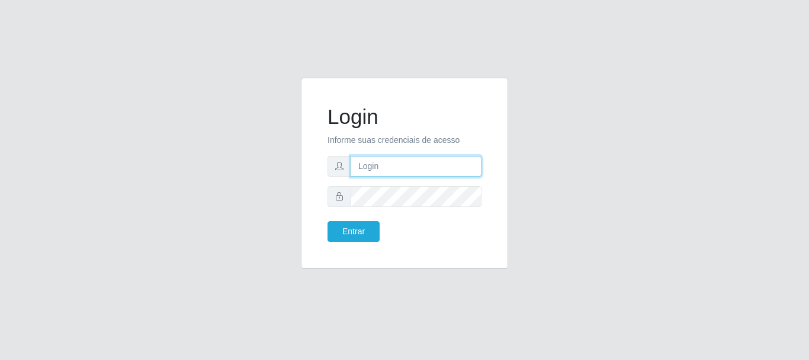
click at [409, 166] on input "text" at bounding box center [416, 166] width 131 height 21
type input "[EMAIL_ADDRESS][DOMAIN_NAME]"
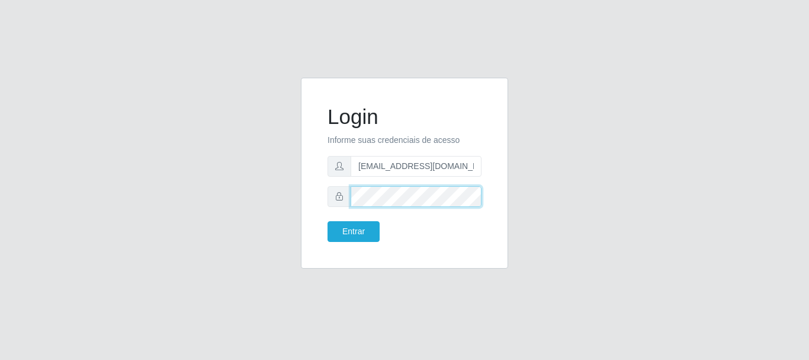
click at [328, 221] on button "Entrar" at bounding box center [354, 231] width 52 height 21
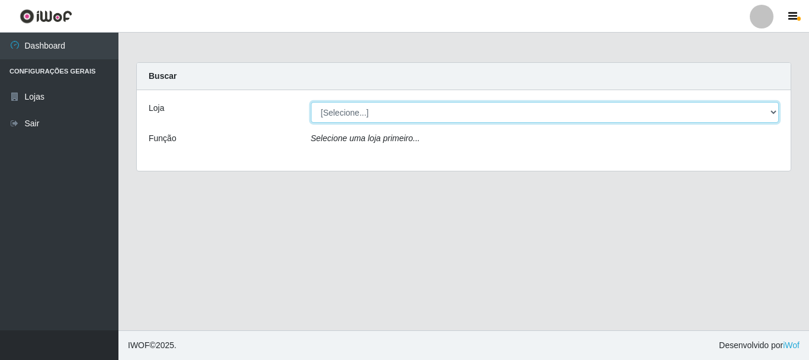
click at [380, 110] on select "[Selecione...] Queiroz Atacadão - [GEOGRAPHIC_DATA]" at bounding box center [545, 112] width 469 height 21
select select "464"
click at [311, 102] on select "[Selecione...] Queiroz Atacadão - [GEOGRAPHIC_DATA]" at bounding box center [545, 112] width 469 height 21
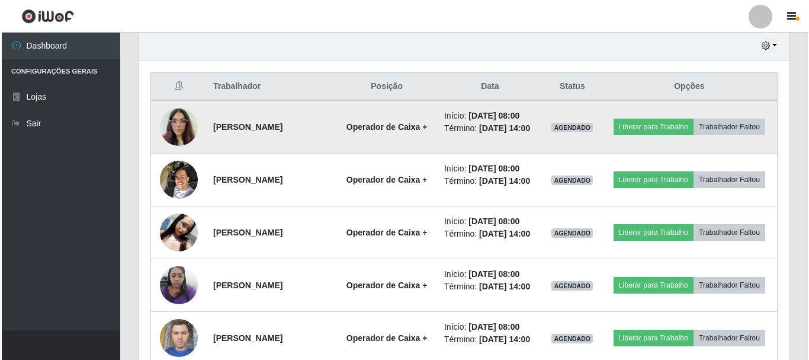
scroll to position [355, 0]
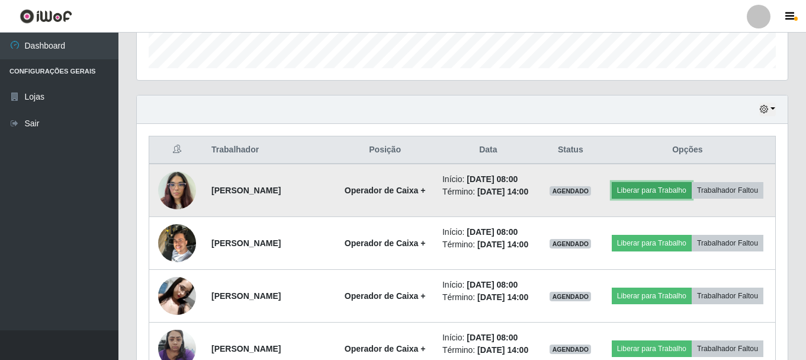
click at [692, 187] on button "Liberar para Trabalho" at bounding box center [652, 190] width 80 height 17
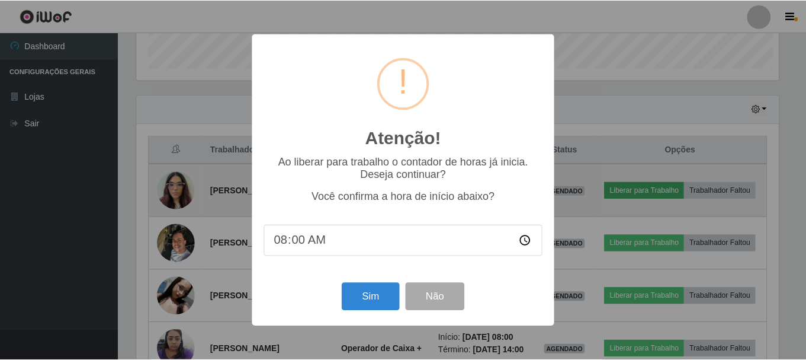
scroll to position [246, 645]
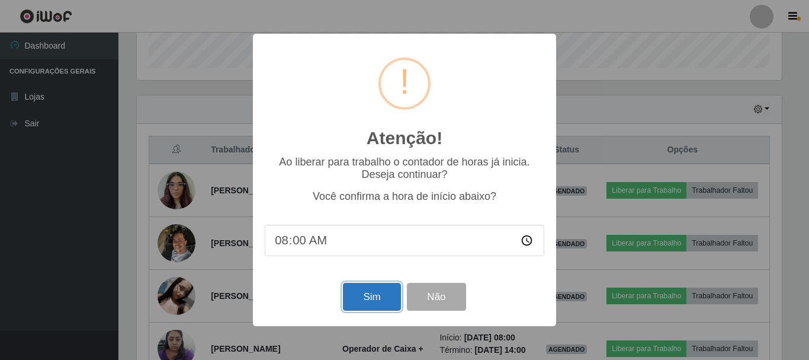
click at [392, 299] on button "Sim" at bounding box center [371, 297] width 57 height 28
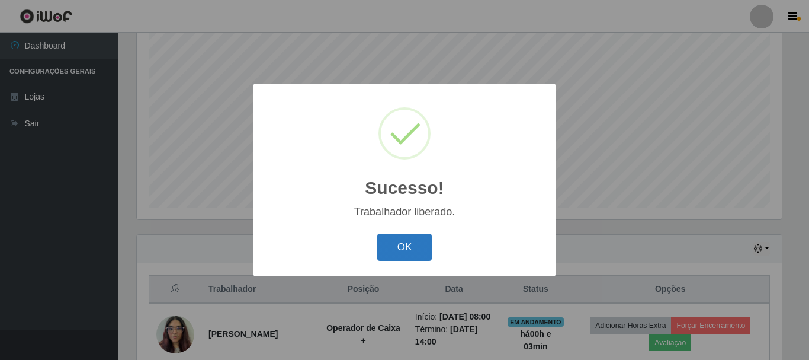
click at [408, 246] on button "OK" at bounding box center [404, 247] width 55 height 28
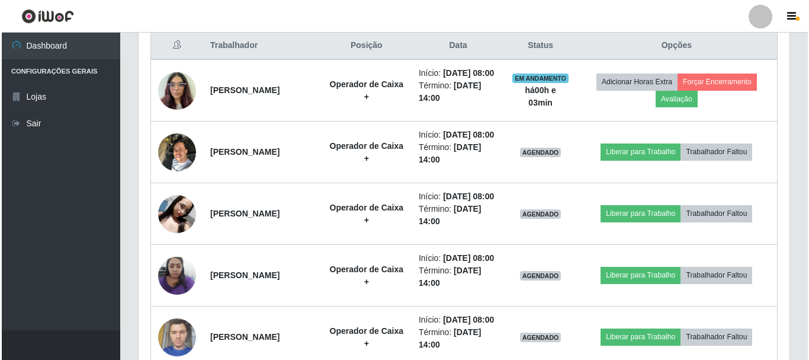
scroll to position [512, 0]
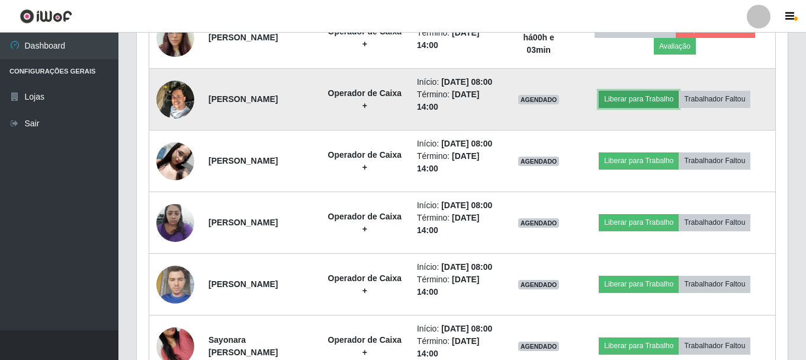
click at [631, 107] on button "Liberar para Trabalho" at bounding box center [639, 99] width 80 height 17
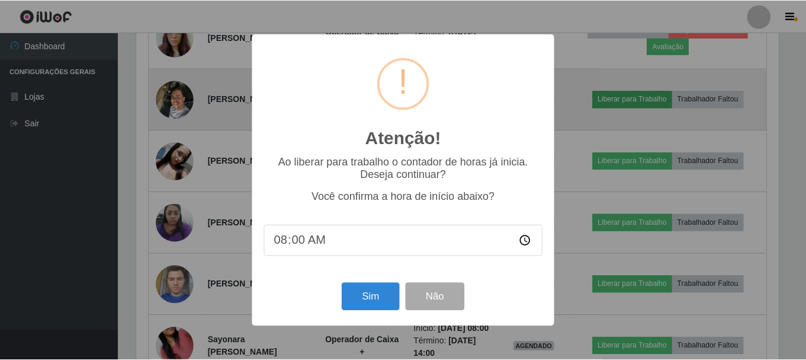
scroll to position [246, 645]
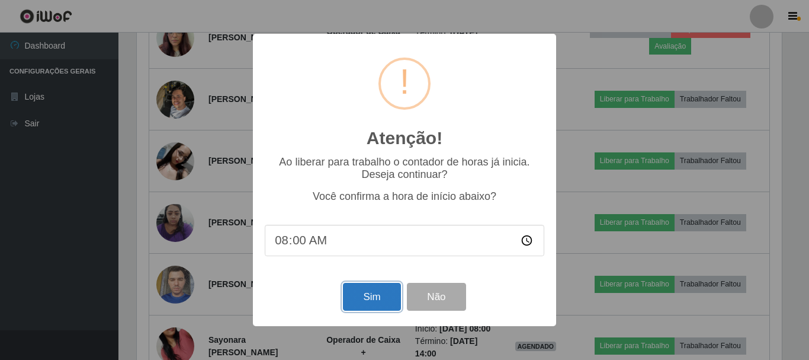
click at [377, 298] on button "Sim" at bounding box center [371, 297] width 57 height 28
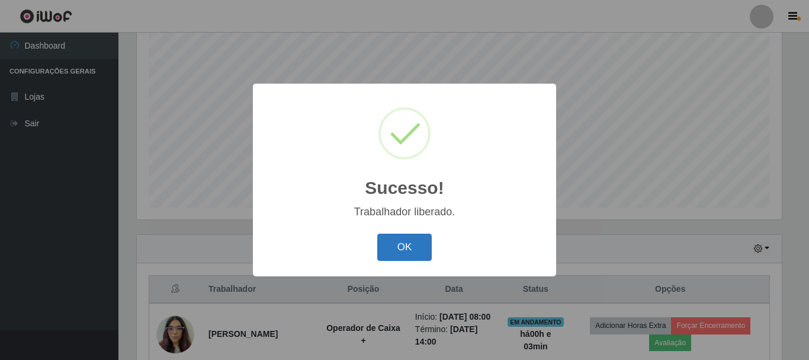
click at [403, 249] on button "OK" at bounding box center [404, 247] width 55 height 28
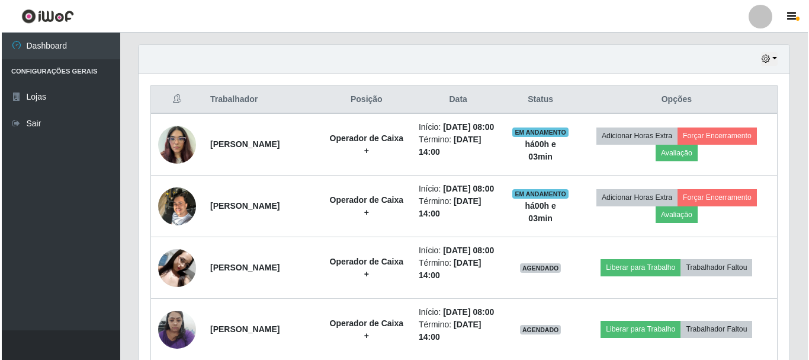
scroll to position [453, 0]
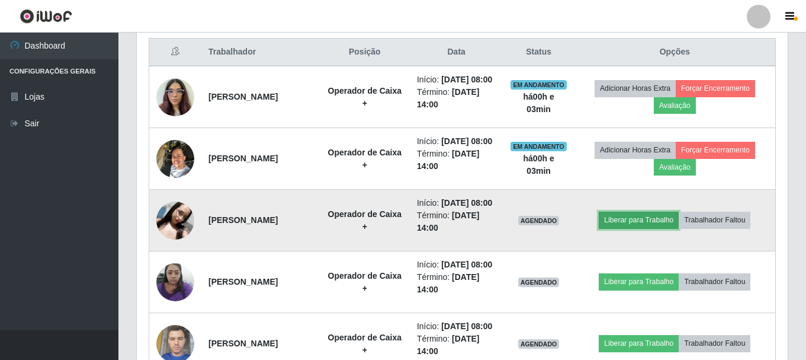
click at [649, 228] on button "Liberar para Trabalho" at bounding box center [639, 220] width 80 height 17
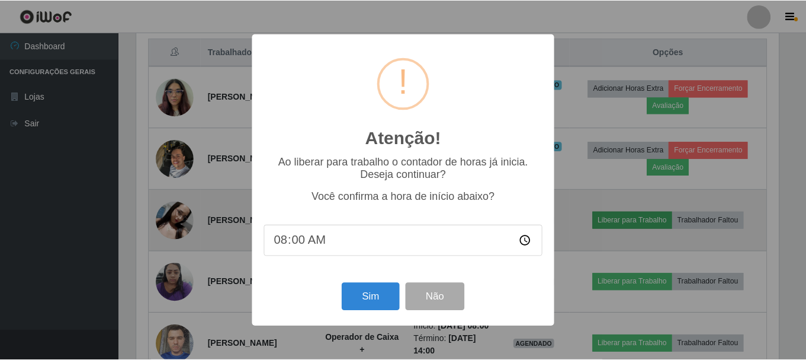
scroll to position [246, 645]
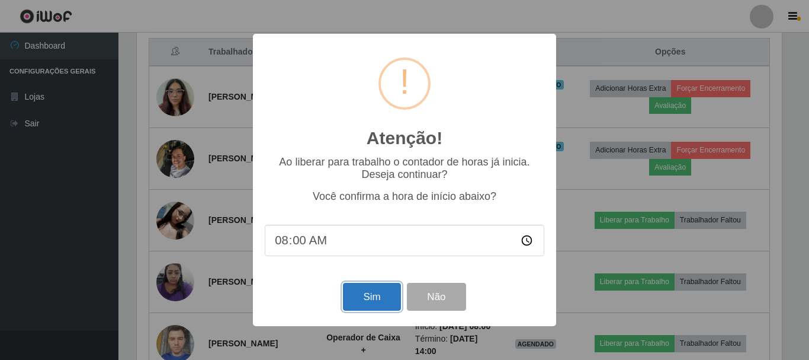
click at [353, 300] on button "Sim" at bounding box center [371, 297] width 57 height 28
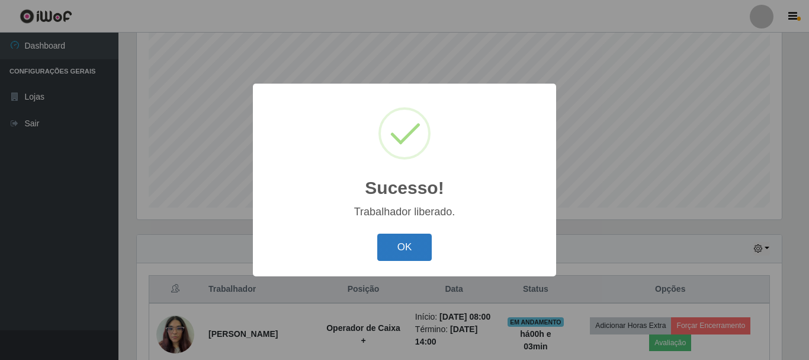
click at [399, 255] on button "OK" at bounding box center [404, 247] width 55 height 28
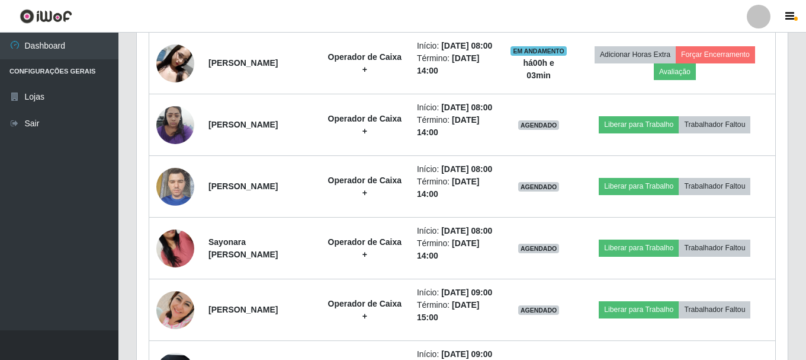
scroll to position [0, 0]
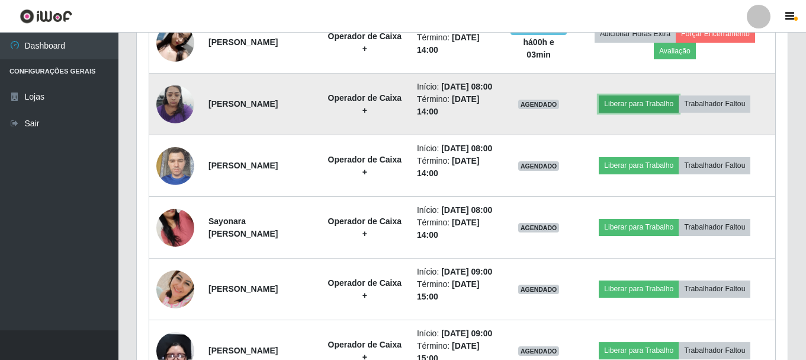
click at [640, 112] on button "Liberar para Trabalho" at bounding box center [639, 103] width 80 height 17
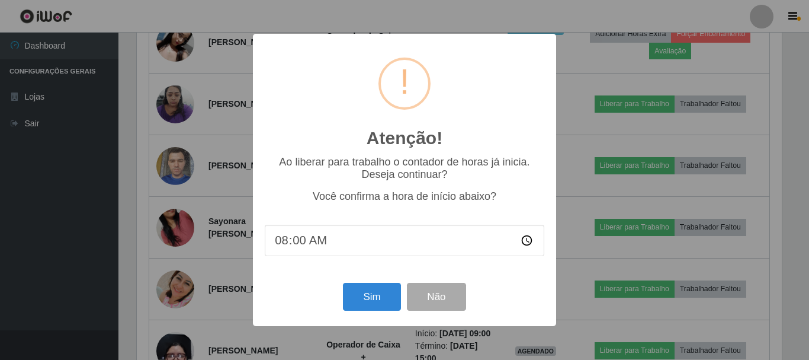
click at [380, 284] on div "Sim Não" at bounding box center [405, 297] width 280 height 34
click at [350, 302] on button "Sim" at bounding box center [371, 297] width 57 height 28
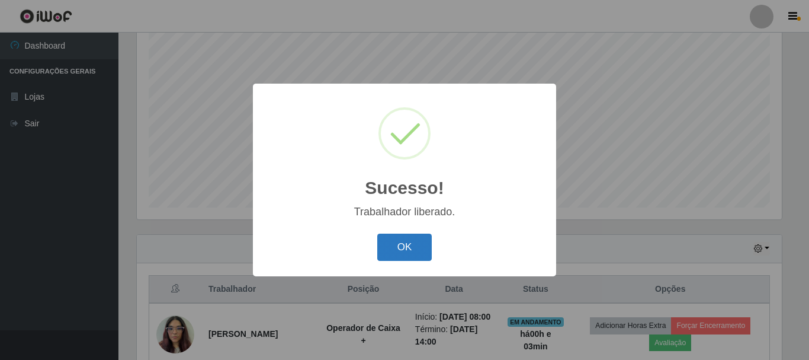
click at [408, 257] on button "OK" at bounding box center [404, 247] width 55 height 28
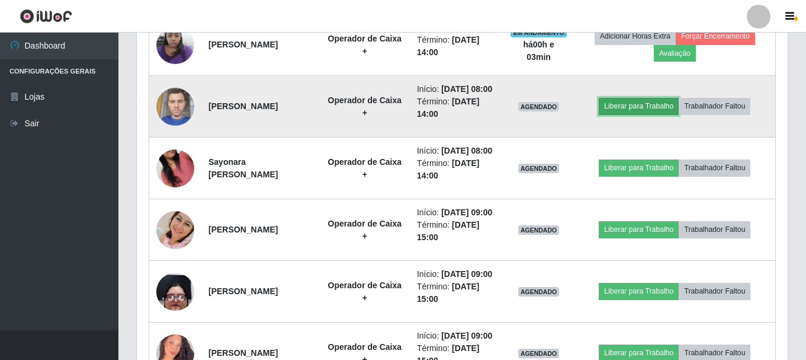
click at [647, 114] on button "Liberar para Trabalho" at bounding box center [639, 106] width 80 height 17
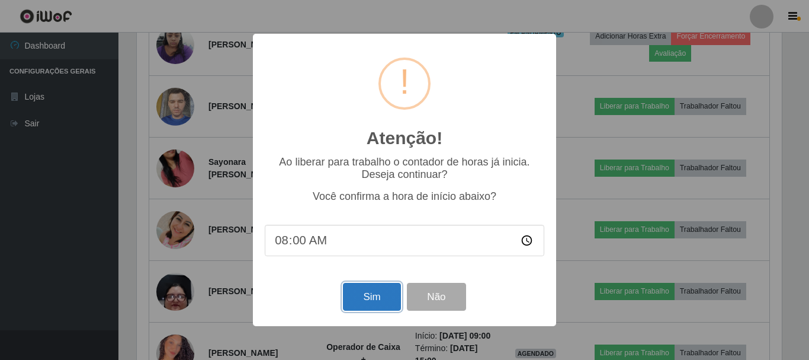
click at [380, 291] on button "Sim" at bounding box center [371, 297] width 57 height 28
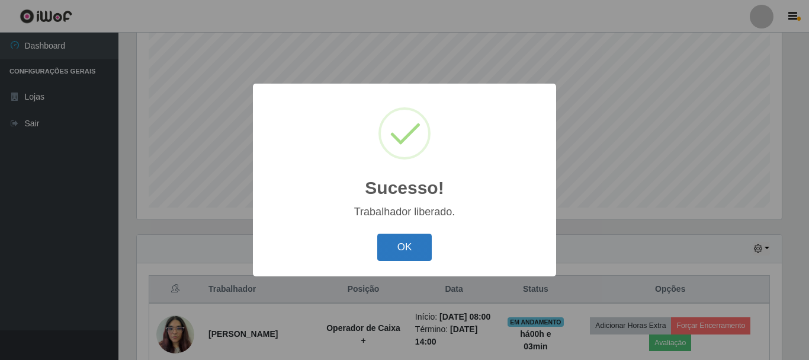
click at [395, 253] on button "OK" at bounding box center [404, 247] width 55 height 28
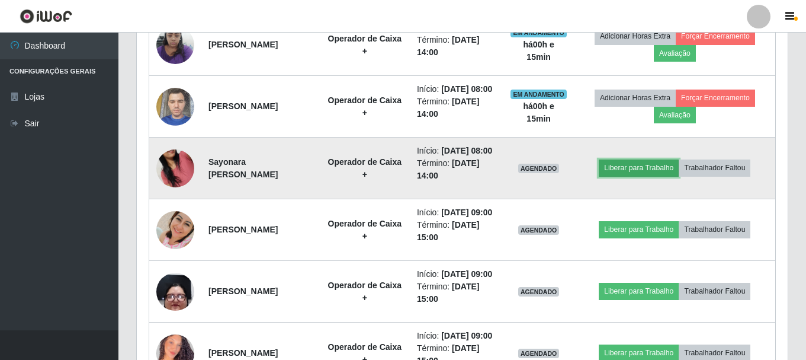
click at [653, 176] on button "Liberar para Trabalho" at bounding box center [639, 167] width 80 height 17
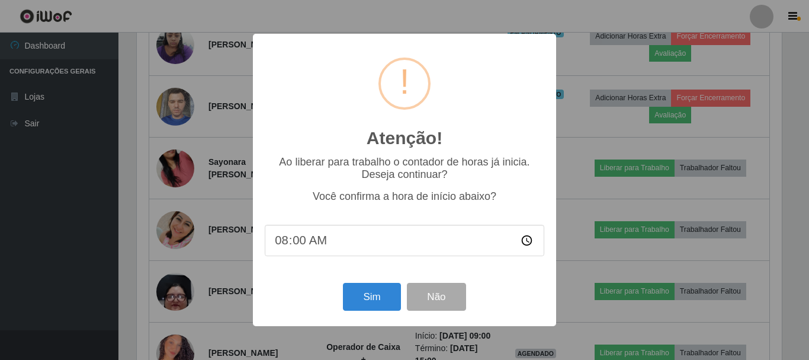
click at [320, 245] on input "08:00" at bounding box center [405, 240] width 280 height 31
click at [300, 239] on input "08:00" at bounding box center [405, 240] width 280 height 31
type input "08:15"
click at [389, 300] on button "Sim" at bounding box center [371, 297] width 57 height 28
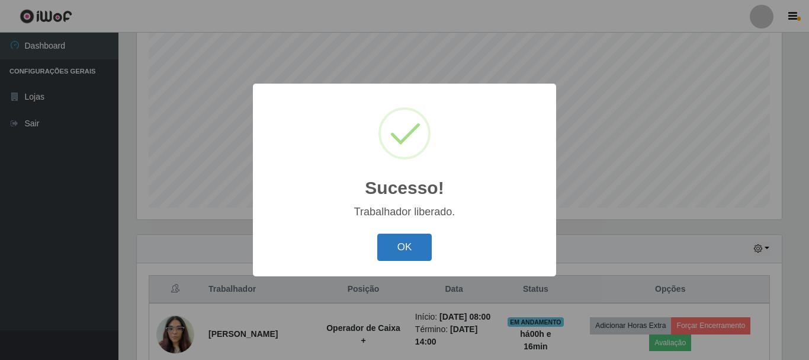
click at [420, 251] on button "OK" at bounding box center [404, 247] width 55 height 28
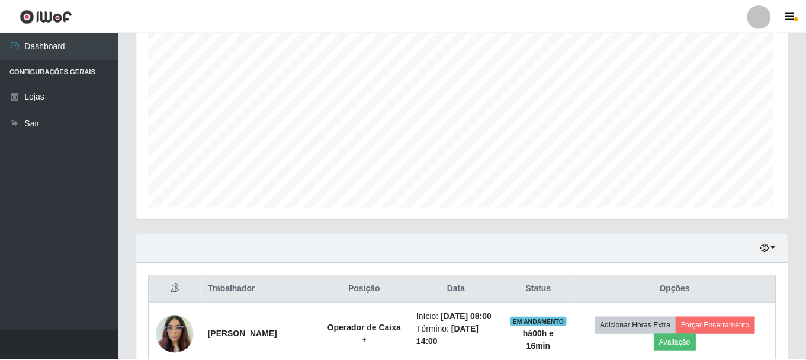
scroll to position [246, 651]
